Goal: Information Seeking & Learning: Learn about a topic

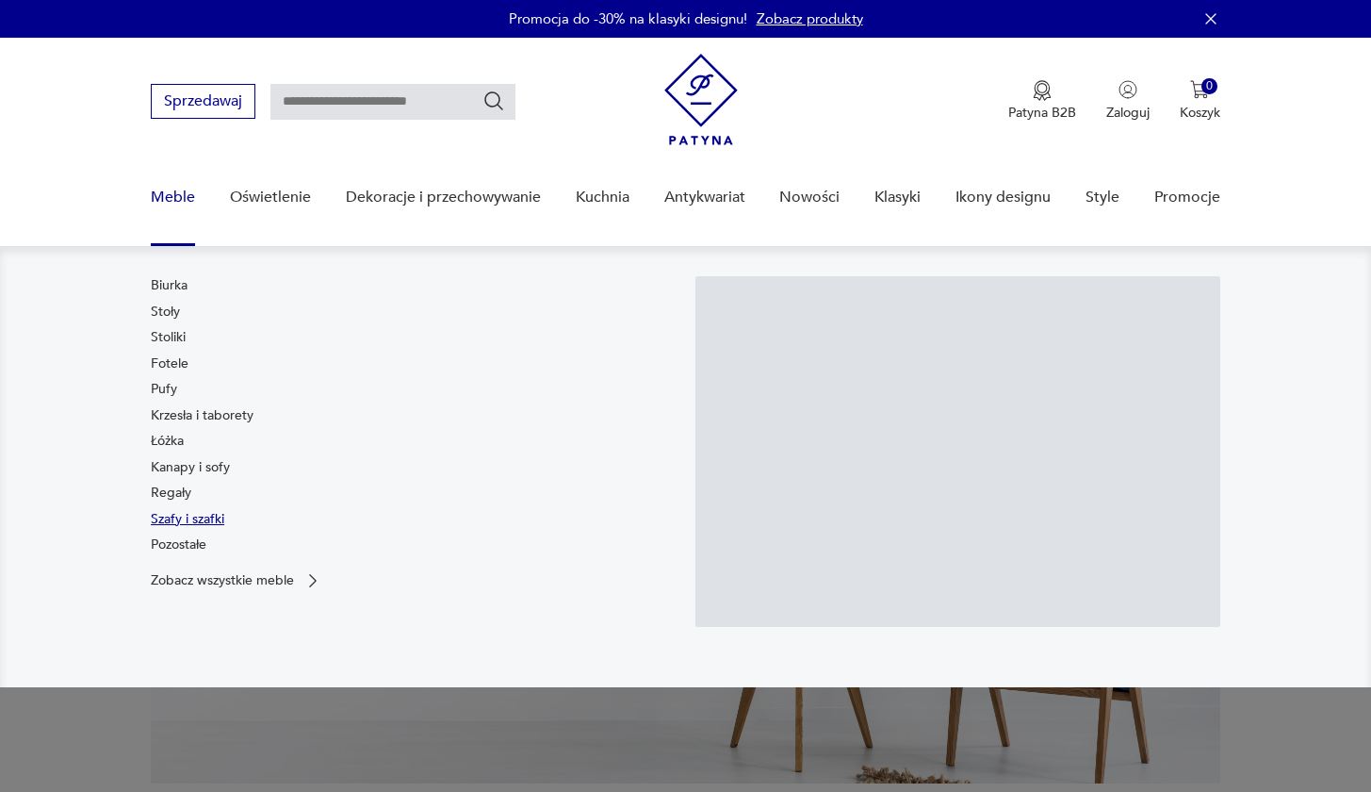
click at [172, 516] on link "Szafy i szafki" at bounding box center [188, 519] width 74 height 19
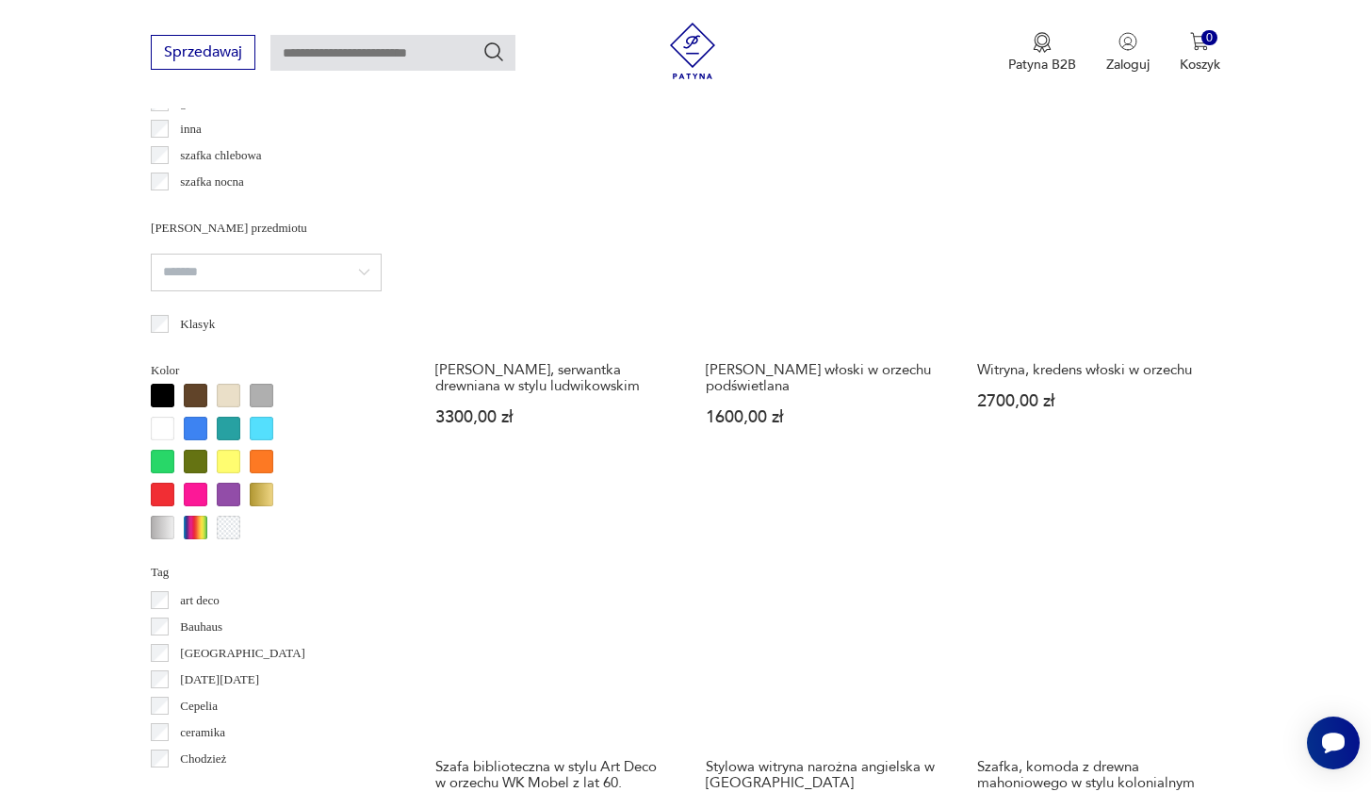
scroll to position [1651, 0]
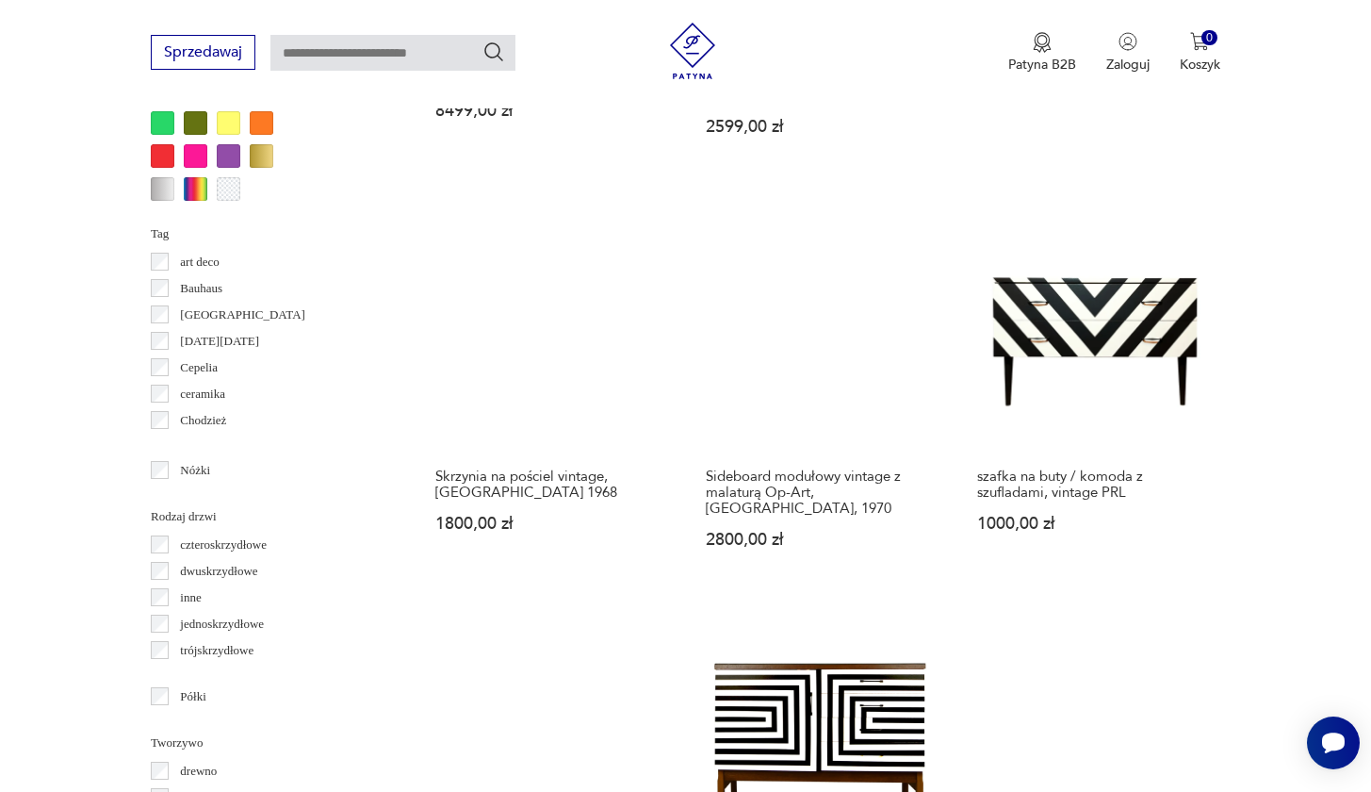
scroll to position [2083, 0]
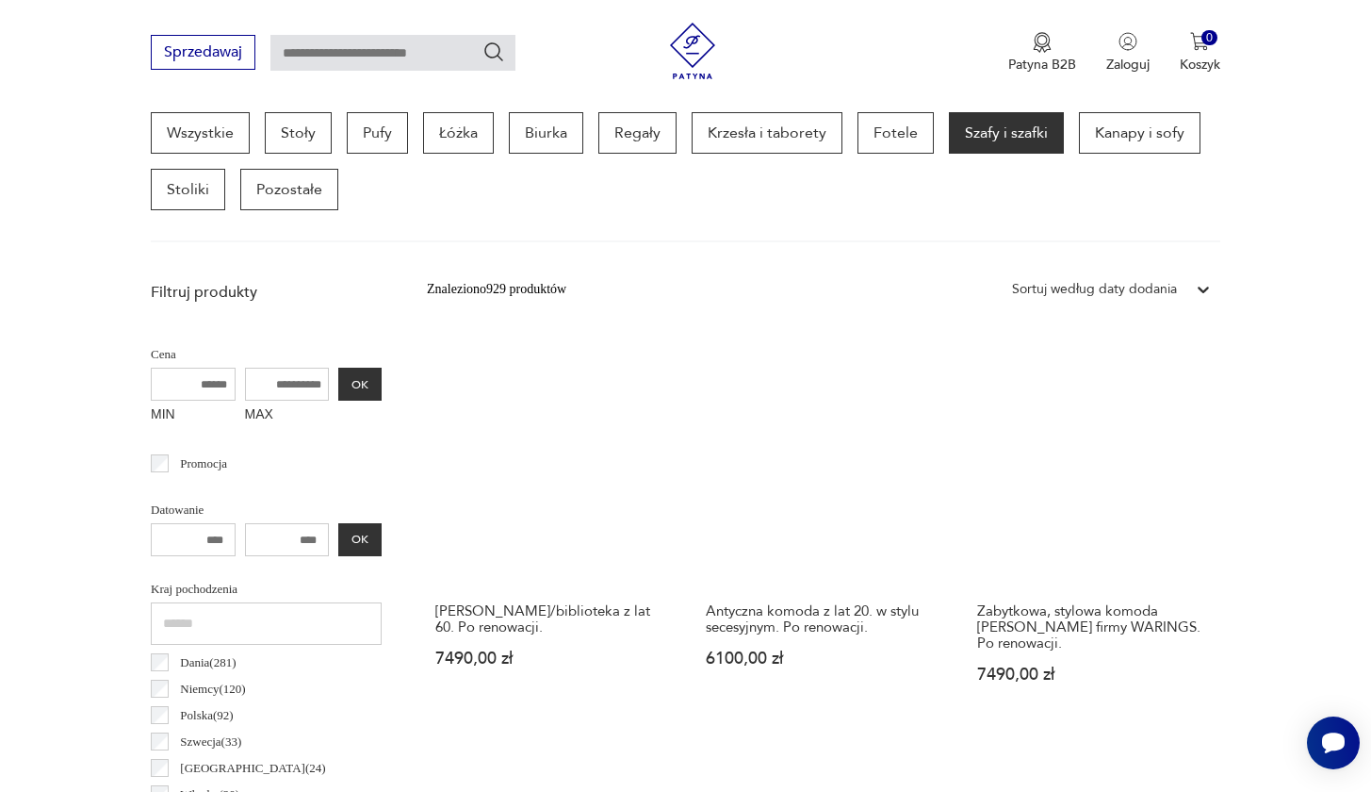
scroll to position [1007, 0]
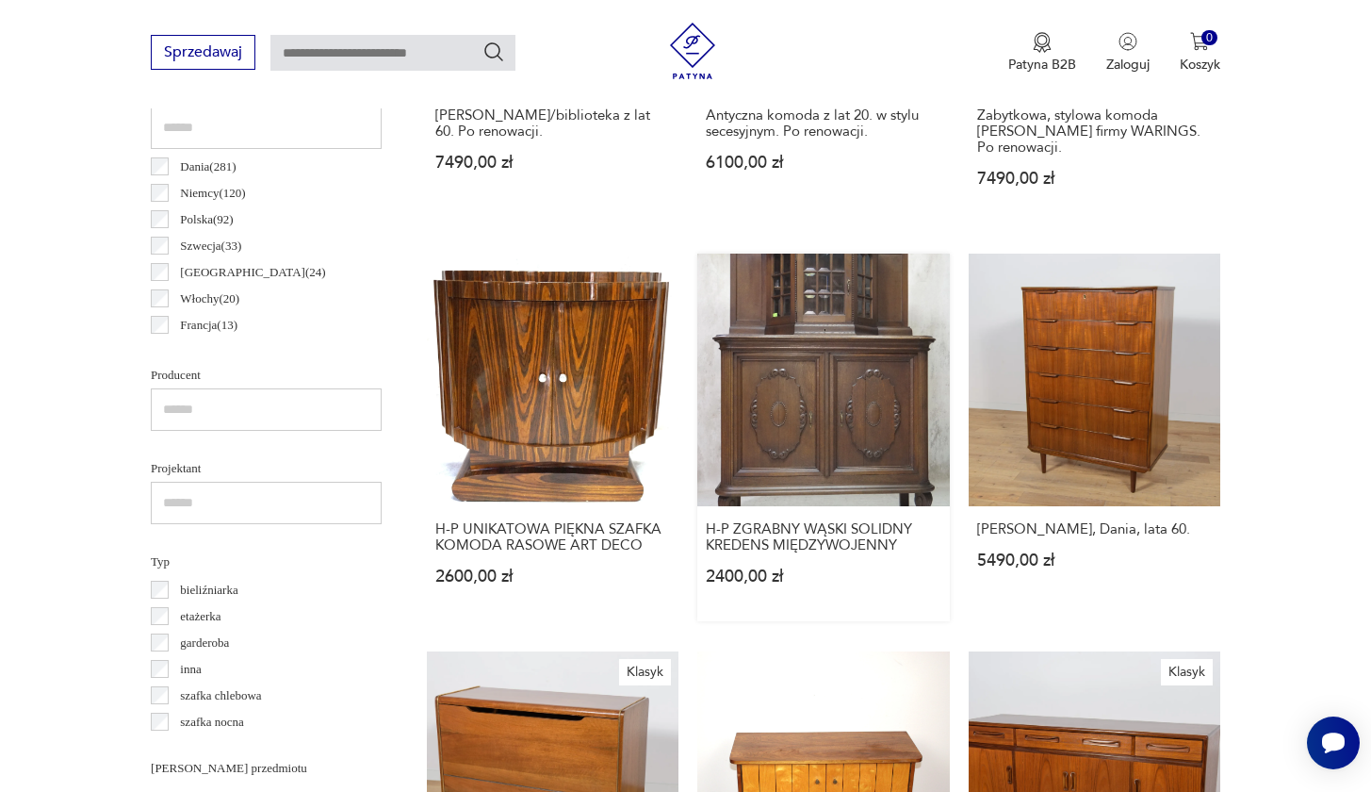
click at [697, 306] on link "H-P ZGRABNY WĄSKI SOLIDNY KREDENS MIĘDZYWOJENNY 2400,00 zł" at bounding box center [823, 437] width 252 height 367
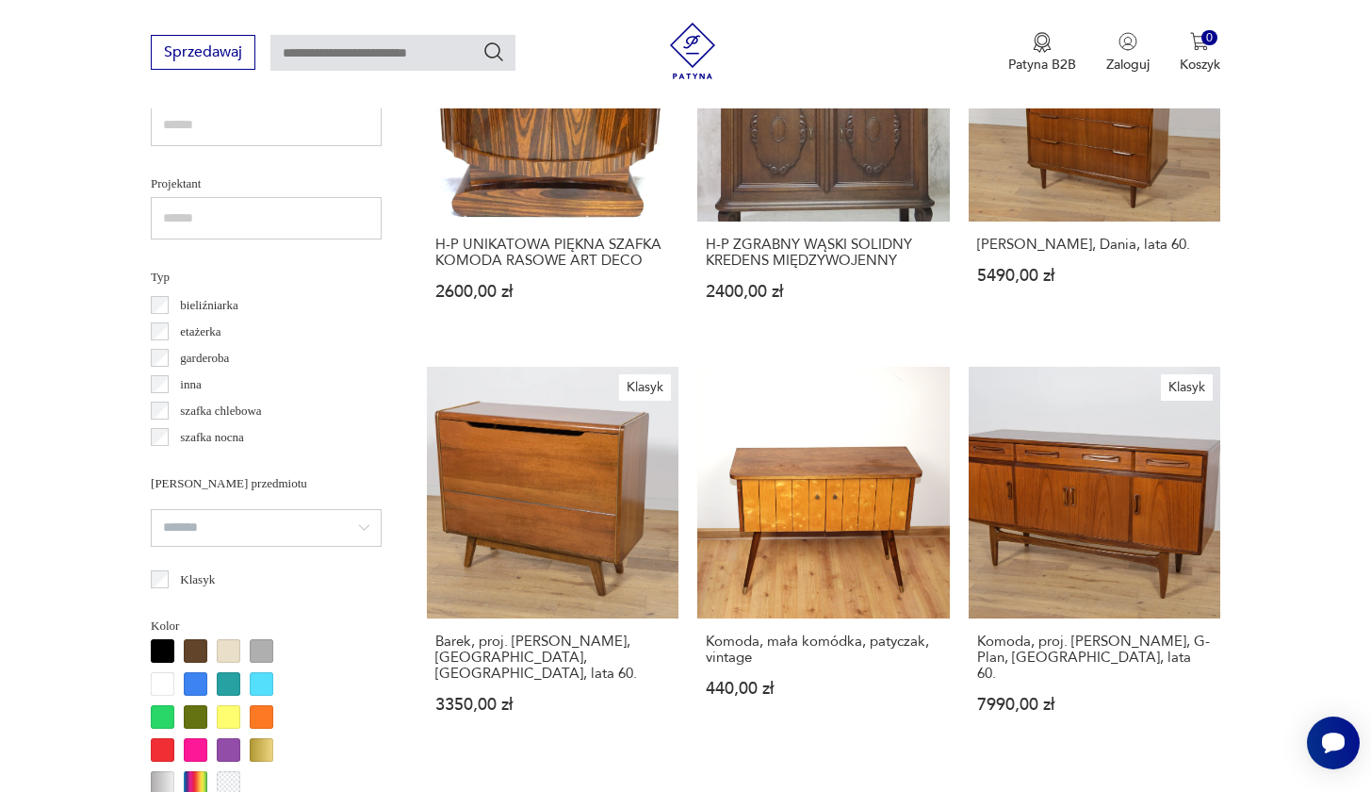
scroll to position [1759, 0]
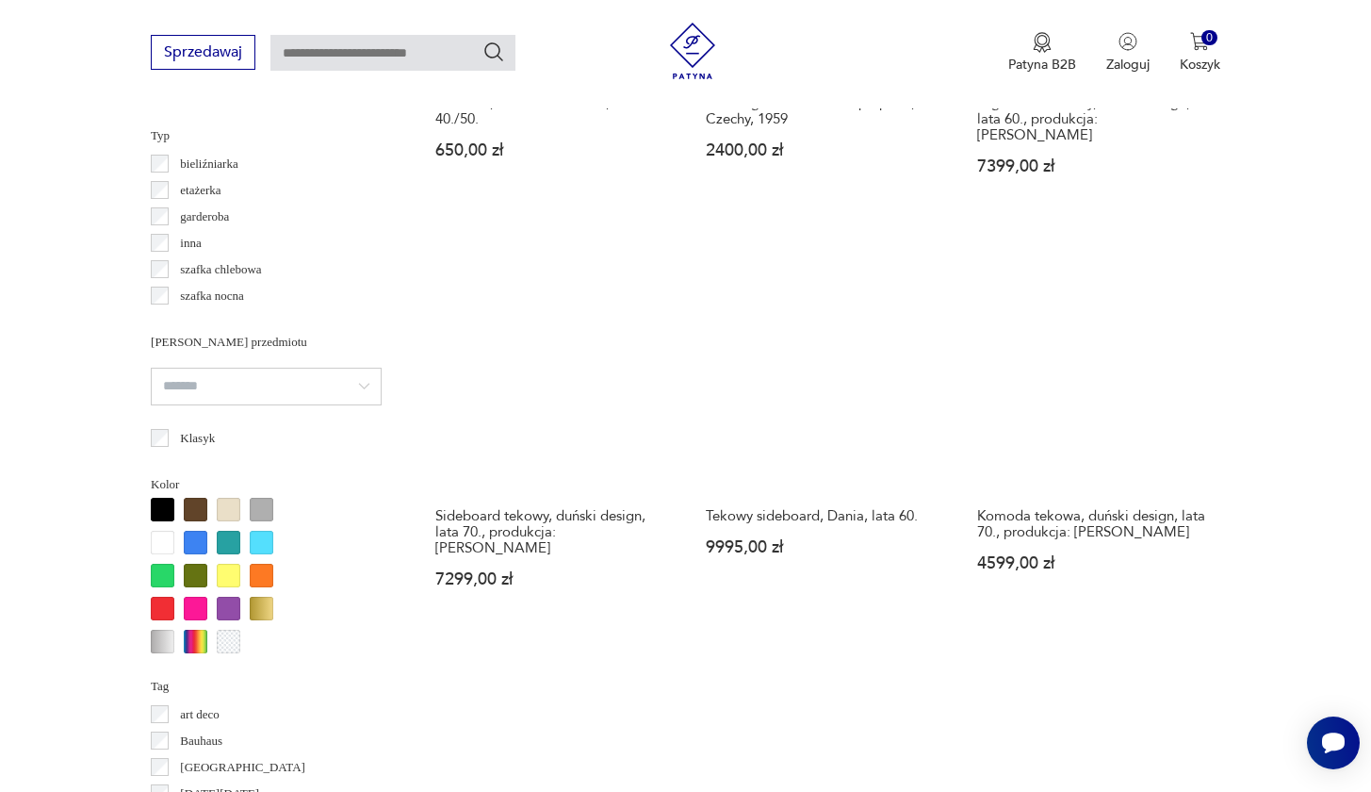
scroll to position [1930, 0]
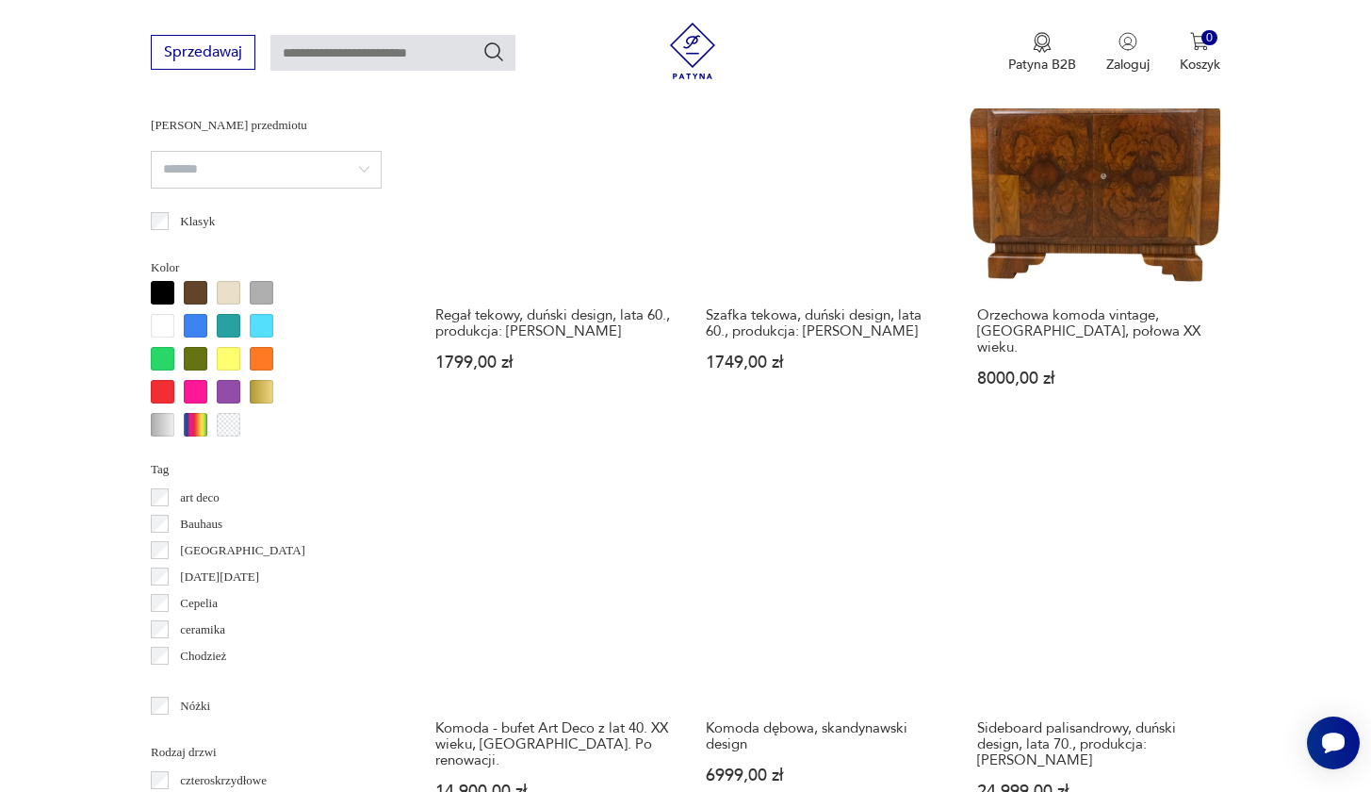
scroll to position [1866, 0]
